Goal: Task Accomplishment & Management: Use online tool/utility

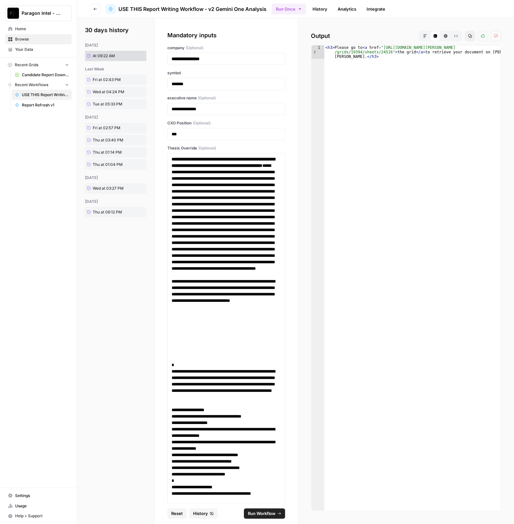
click at [32, 39] on span "Browse" at bounding box center [42, 39] width 54 height 6
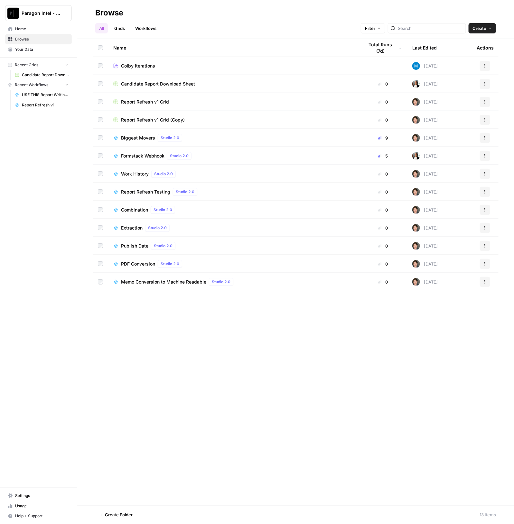
click at [31, 13] on span "Paragon Intel - Bill / Ty / [PERSON_NAME] R&D" at bounding box center [41, 13] width 39 height 6
click at [51, 47] on span "Paragon Intel - Bill / Ty / [PERSON_NAME] R&D" at bounding box center [59, 48] width 79 height 6
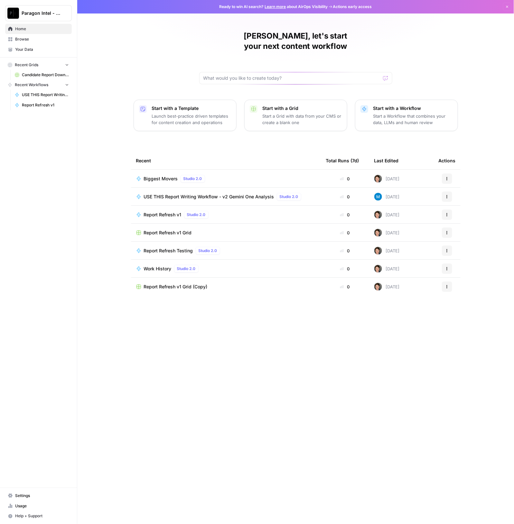
click at [217, 194] on span "USE THIS Report Writing Workflow - v2 Gemini One Analysis" at bounding box center [209, 197] width 130 height 6
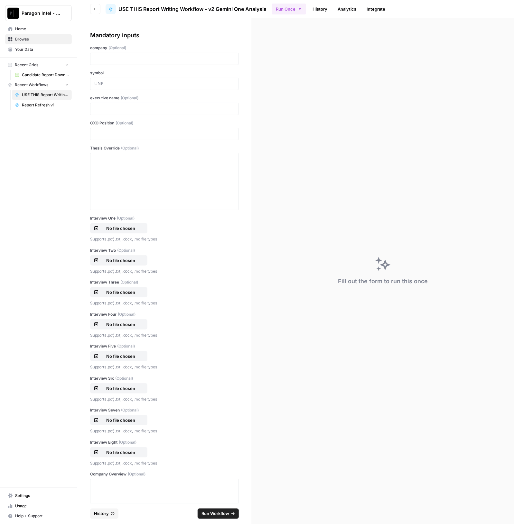
click at [327, 9] on link "History" at bounding box center [319, 9] width 23 height 10
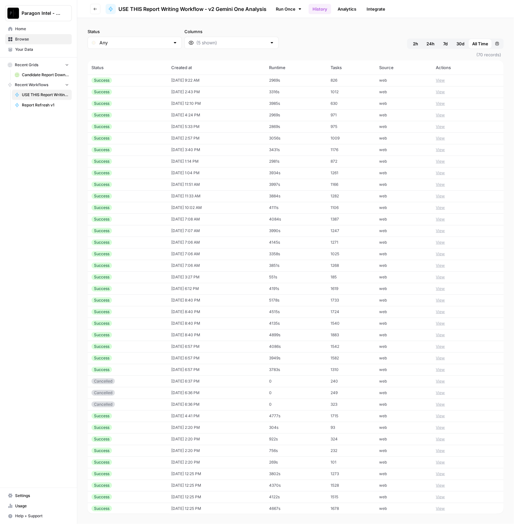
click at [154, 79] on div "Success" at bounding box center [127, 81] width 72 height 6
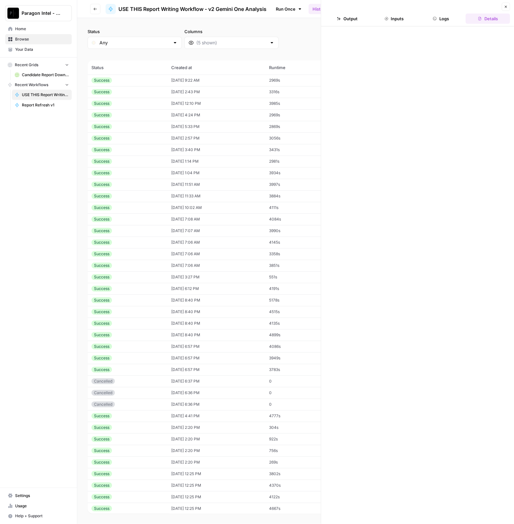
click at [364, 17] on button "Output" at bounding box center [347, 19] width 44 height 10
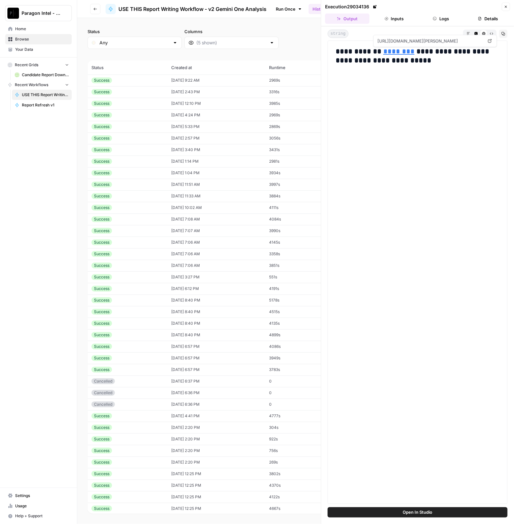
click at [389, 54] on link "********" at bounding box center [398, 51] width 31 height 7
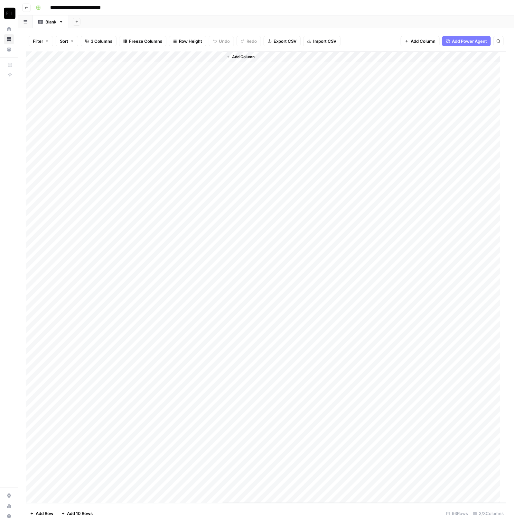
click at [102, 57] on div "Add Column" at bounding box center [266, 277] width 480 height 452
click at [92, 103] on span "Sort Ascending" at bounding box center [89, 102] width 56 height 6
click at [157, 188] on div "Add Column" at bounding box center [266, 278] width 480 height 452
